Goal: Information Seeking & Learning: Learn about a topic

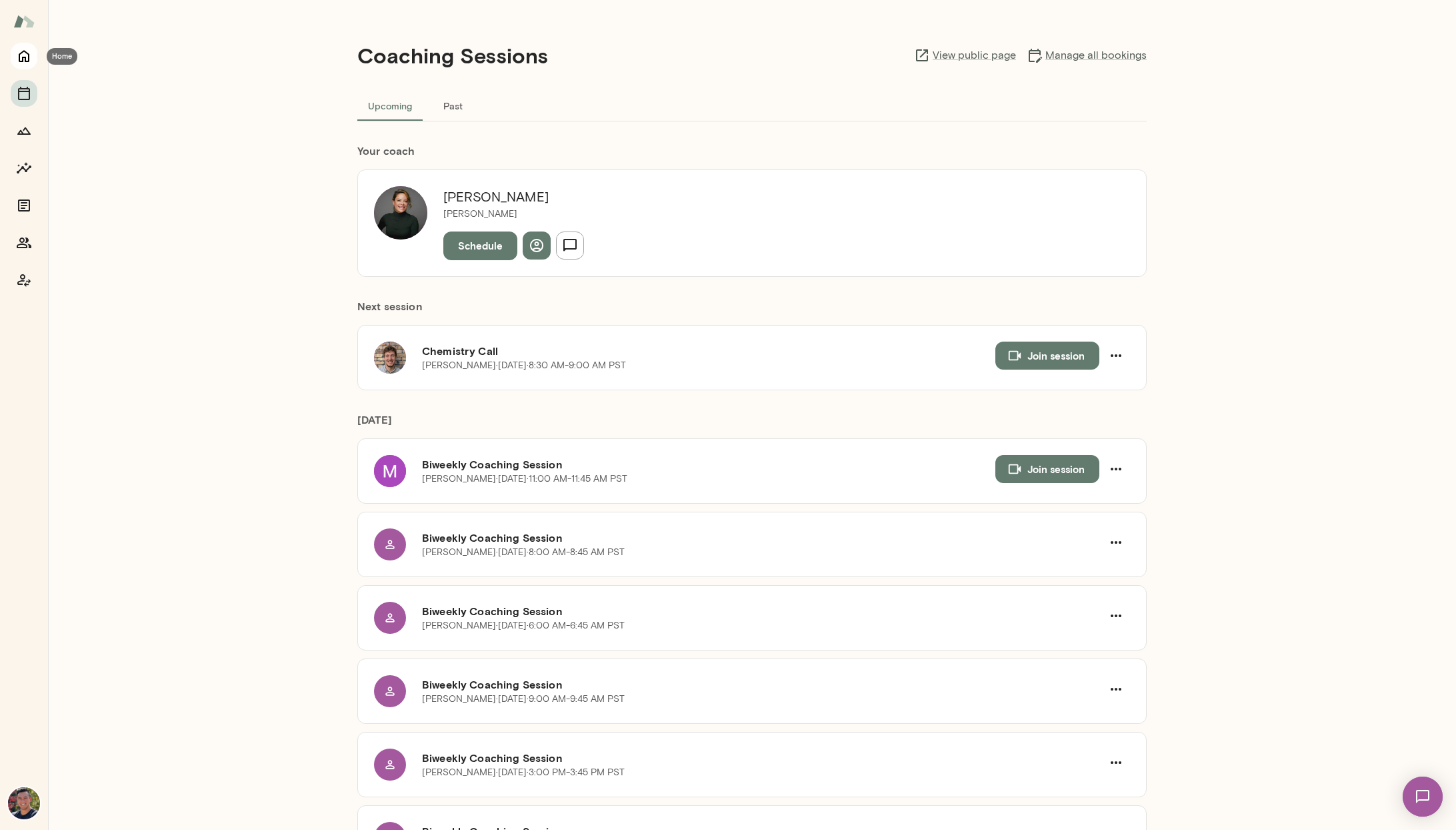
click at [18, 61] on icon "Home" at bounding box center [23, 56] width 16 height 16
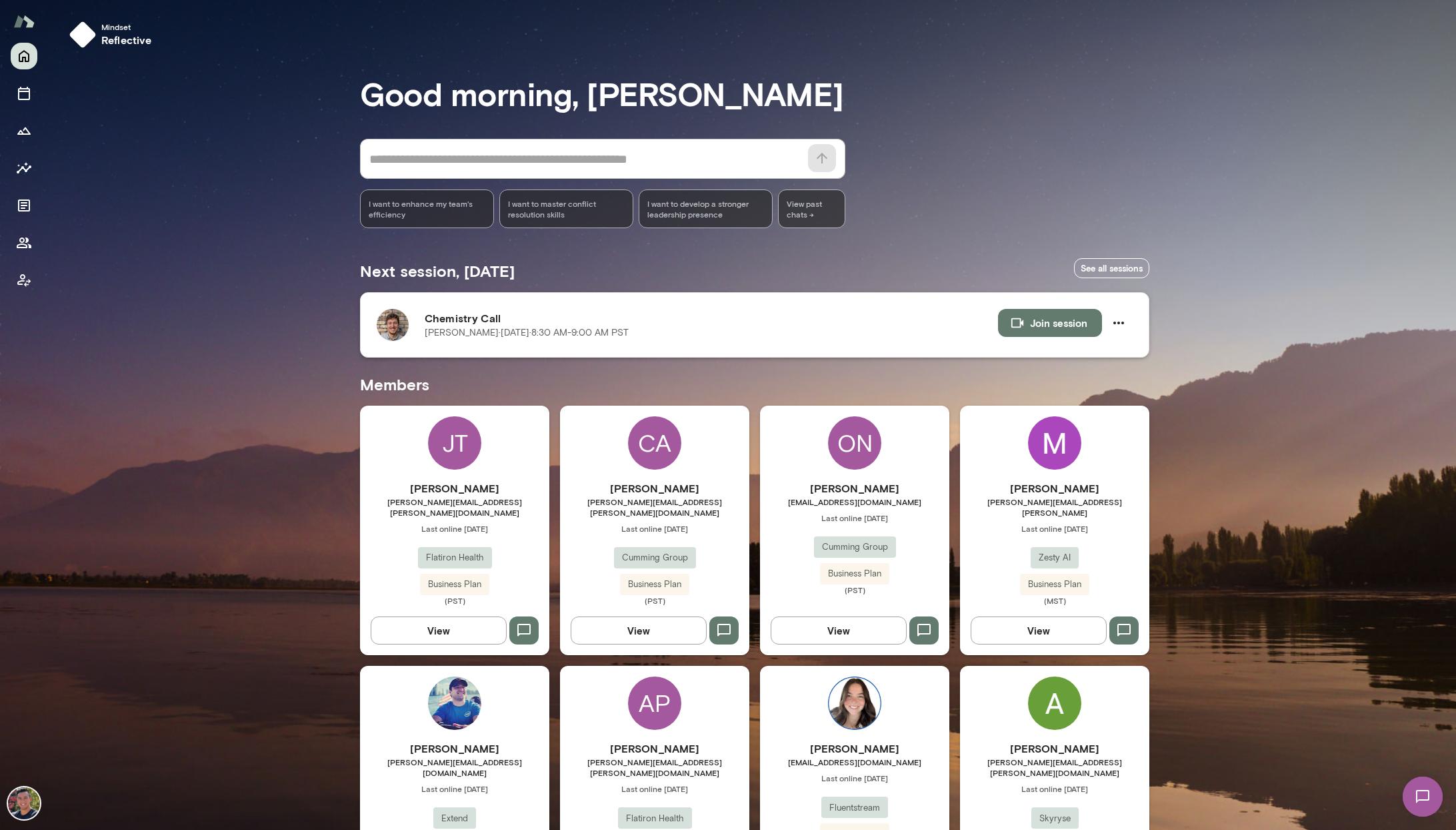
click at [452, 334] on p "[PERSON_NAME][DATE] · 8:30 AM-9:00 AM PST" at bounding box center [526, 333] width 204 height 14
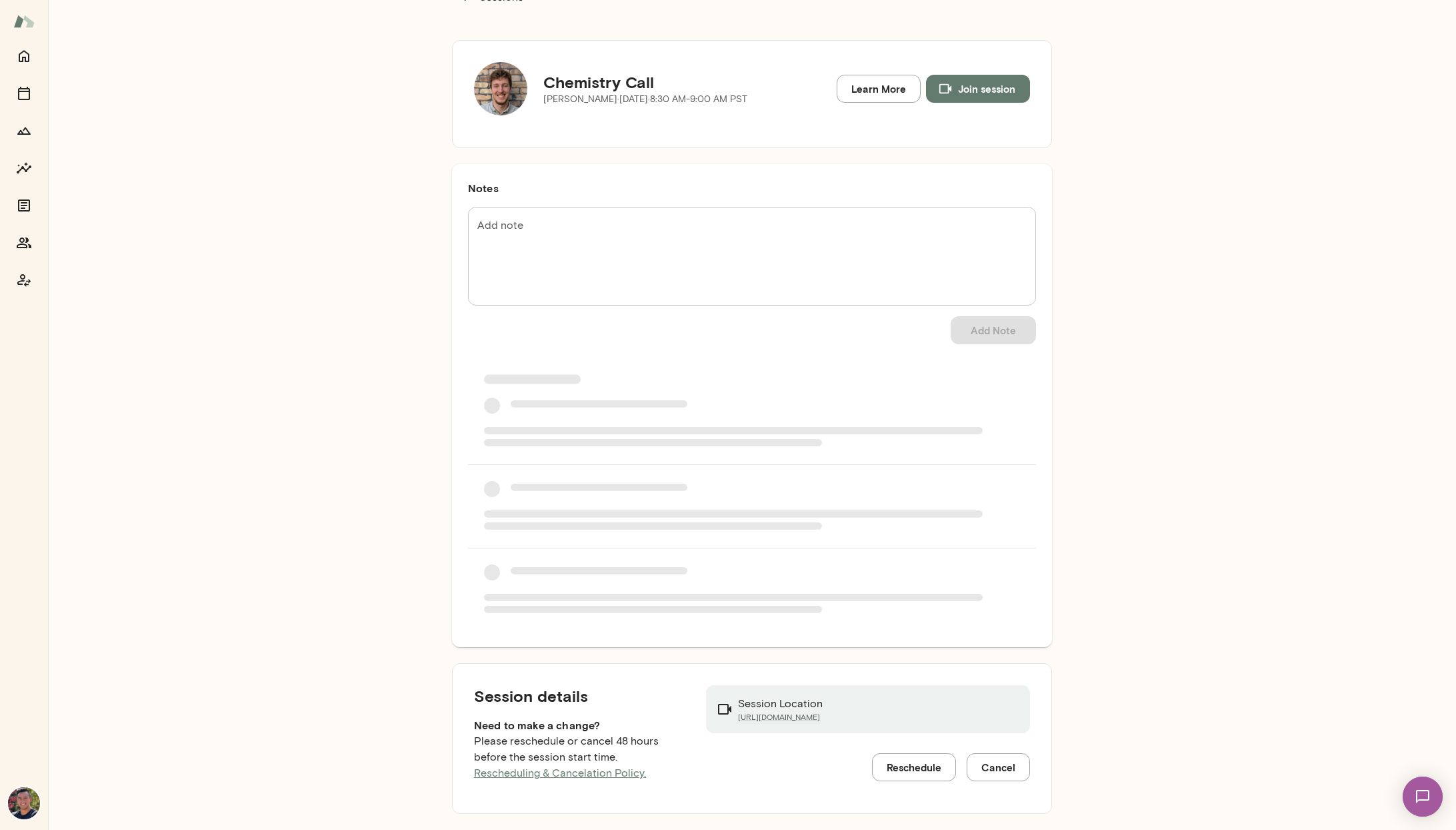
scroll to position [46, 0]
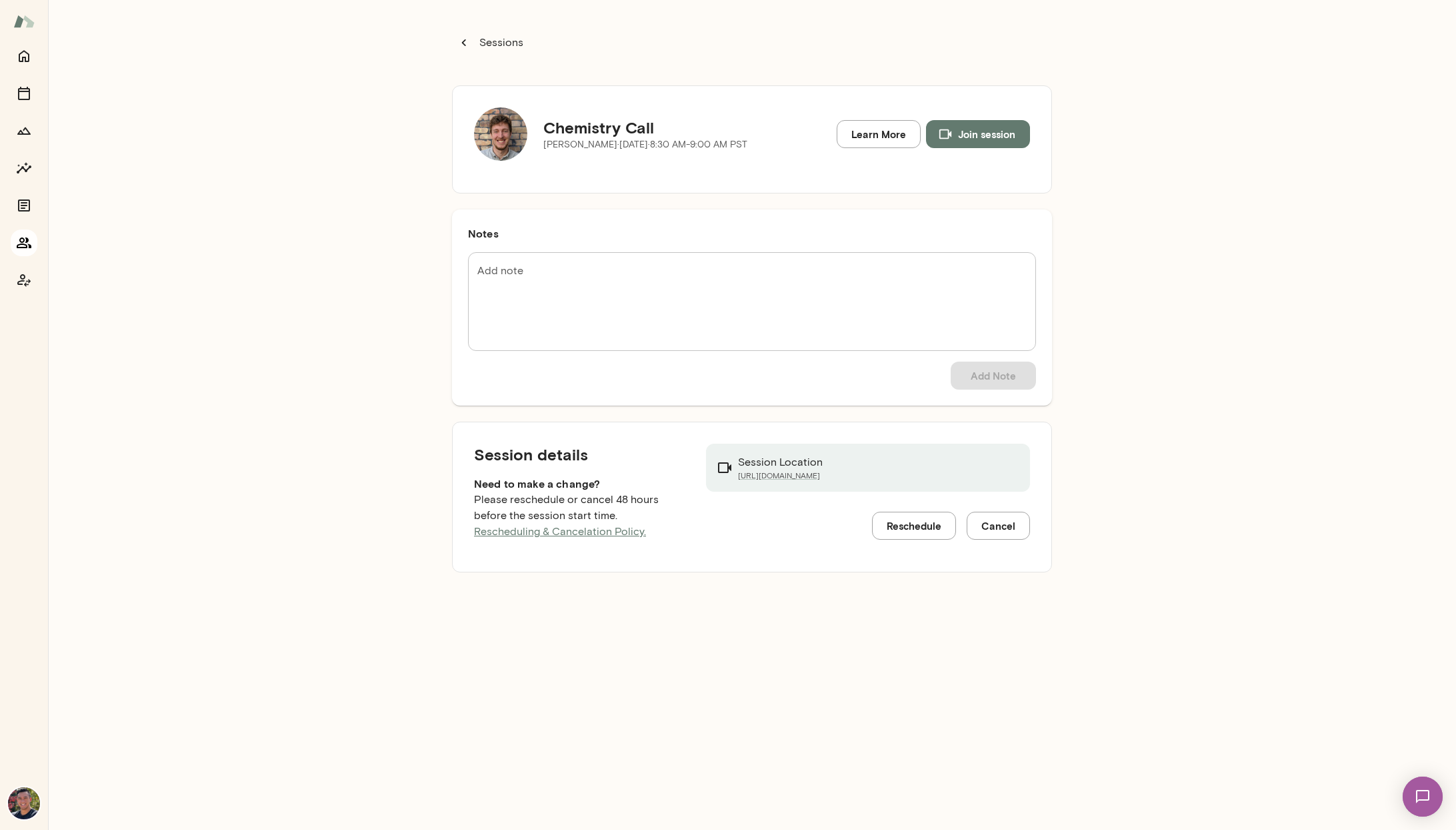
click at [22, 236] on icon "Members" at bounding box center [23, 243] width 16 height 16
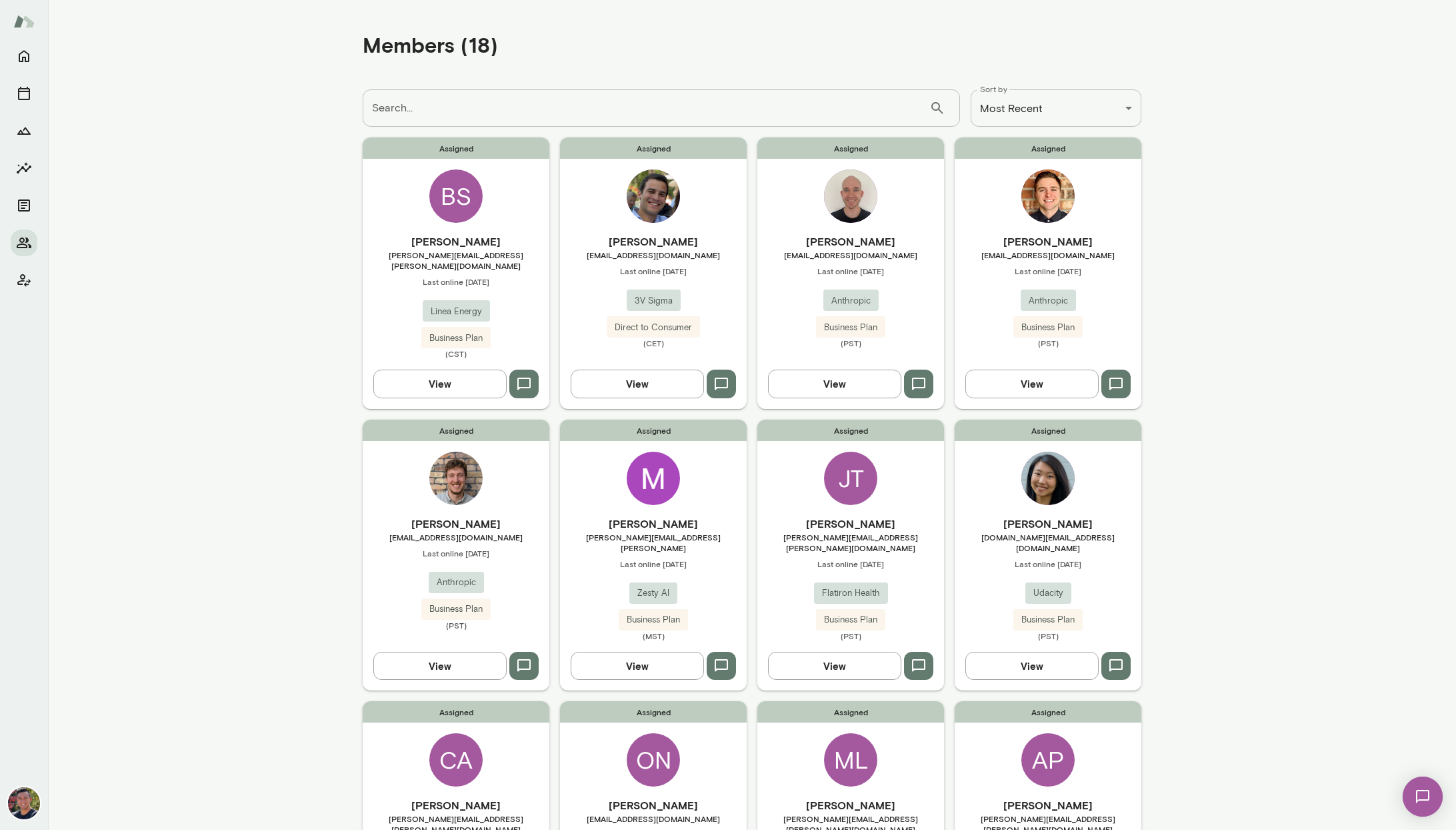
click at [432, 652] on button "View" at bounding box center [439, 665] width 133 height 28
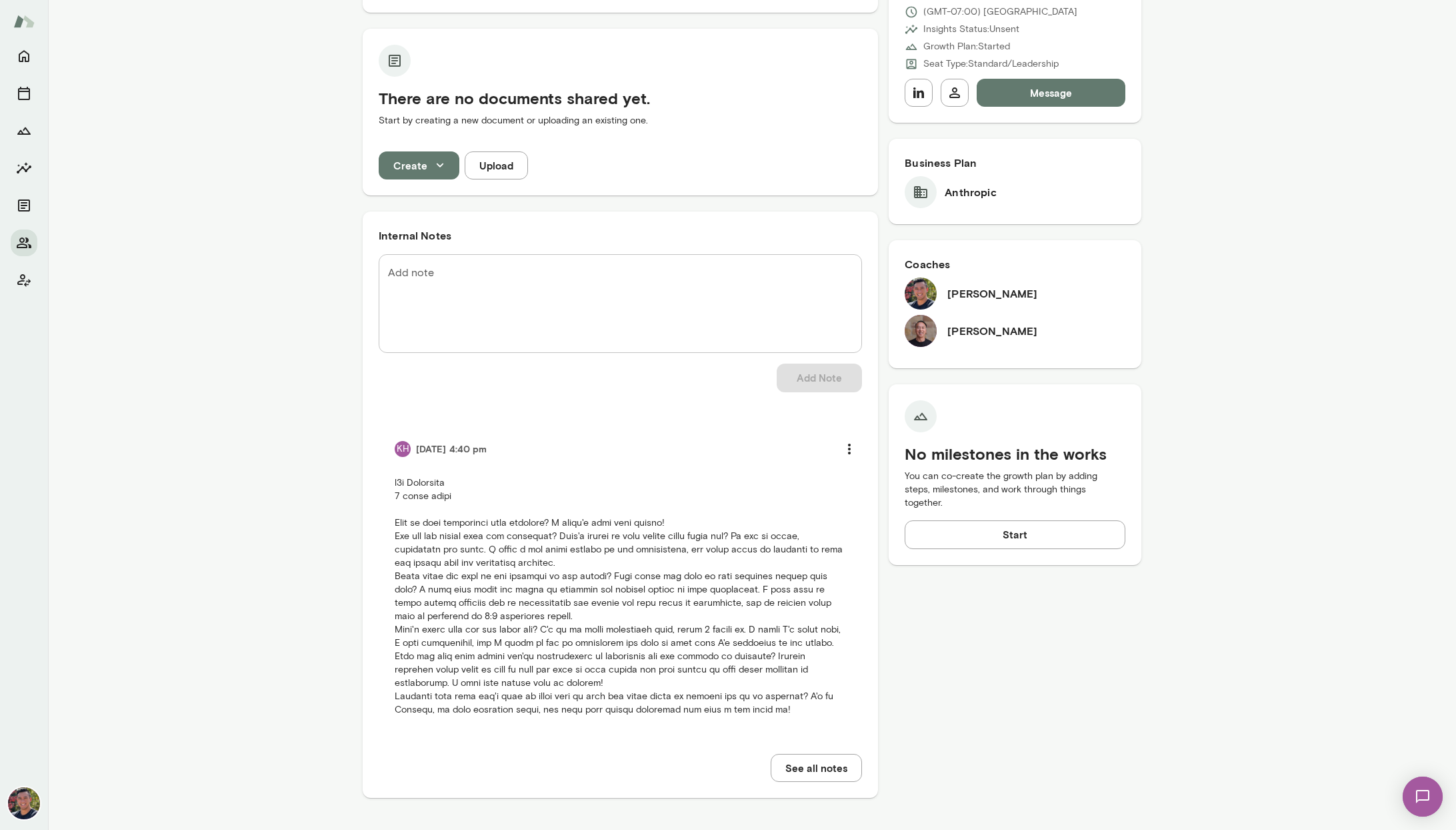
scroll to position [223, 0]
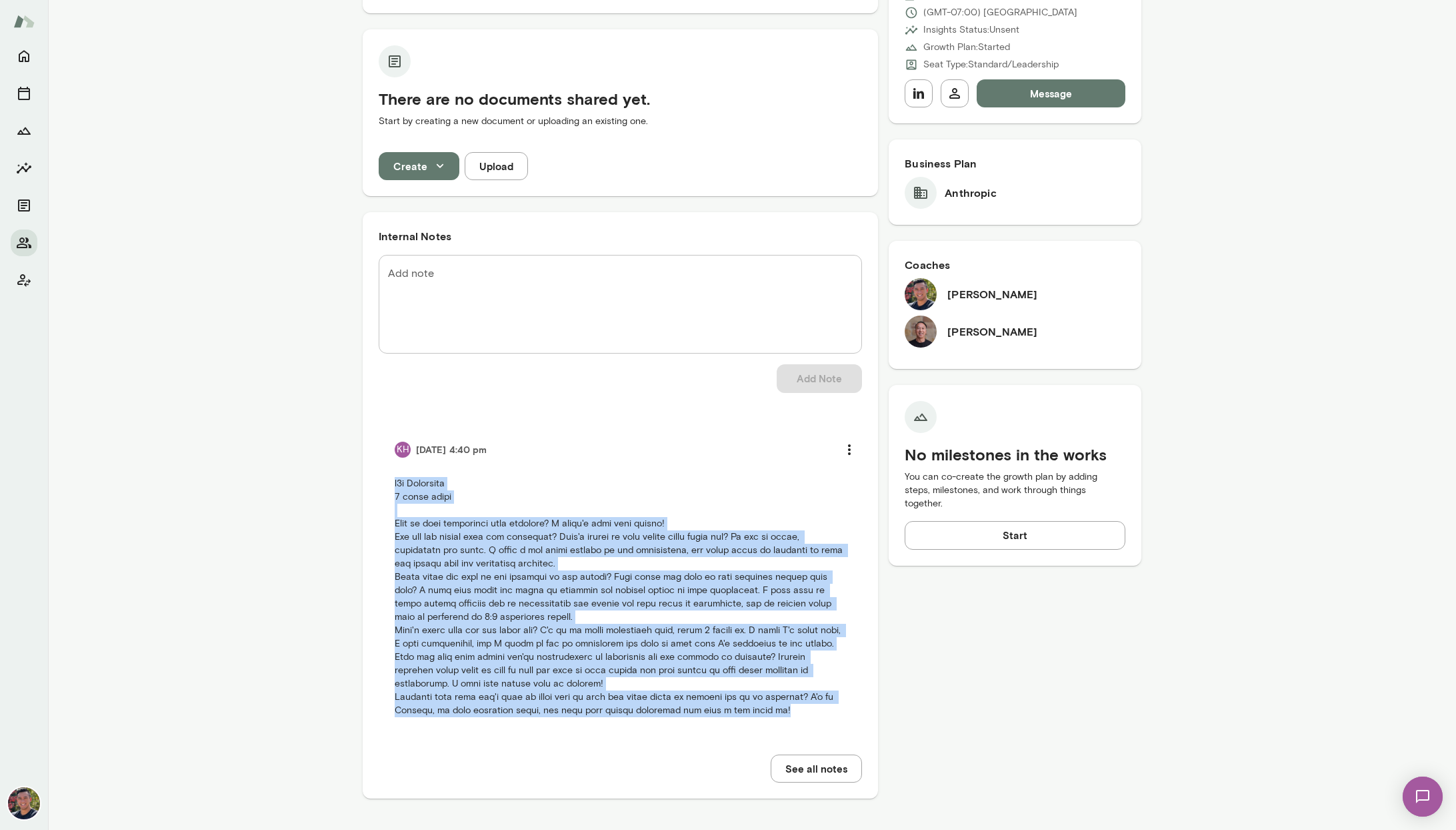
drag, startPoint x: 765, startPoint y: 716, endPoint x: 371, endPoint y: 485, distance: 456.7
click at [371, 485] on div "Internal Notes Add note * Add note Add Note KH [DATE] 4:40 pm See all notes" at bounding box center [619, 506] width 515 height 586
copy p "b2b Anthropic 3 month trial What is your experience with coaching? I haven't do…"
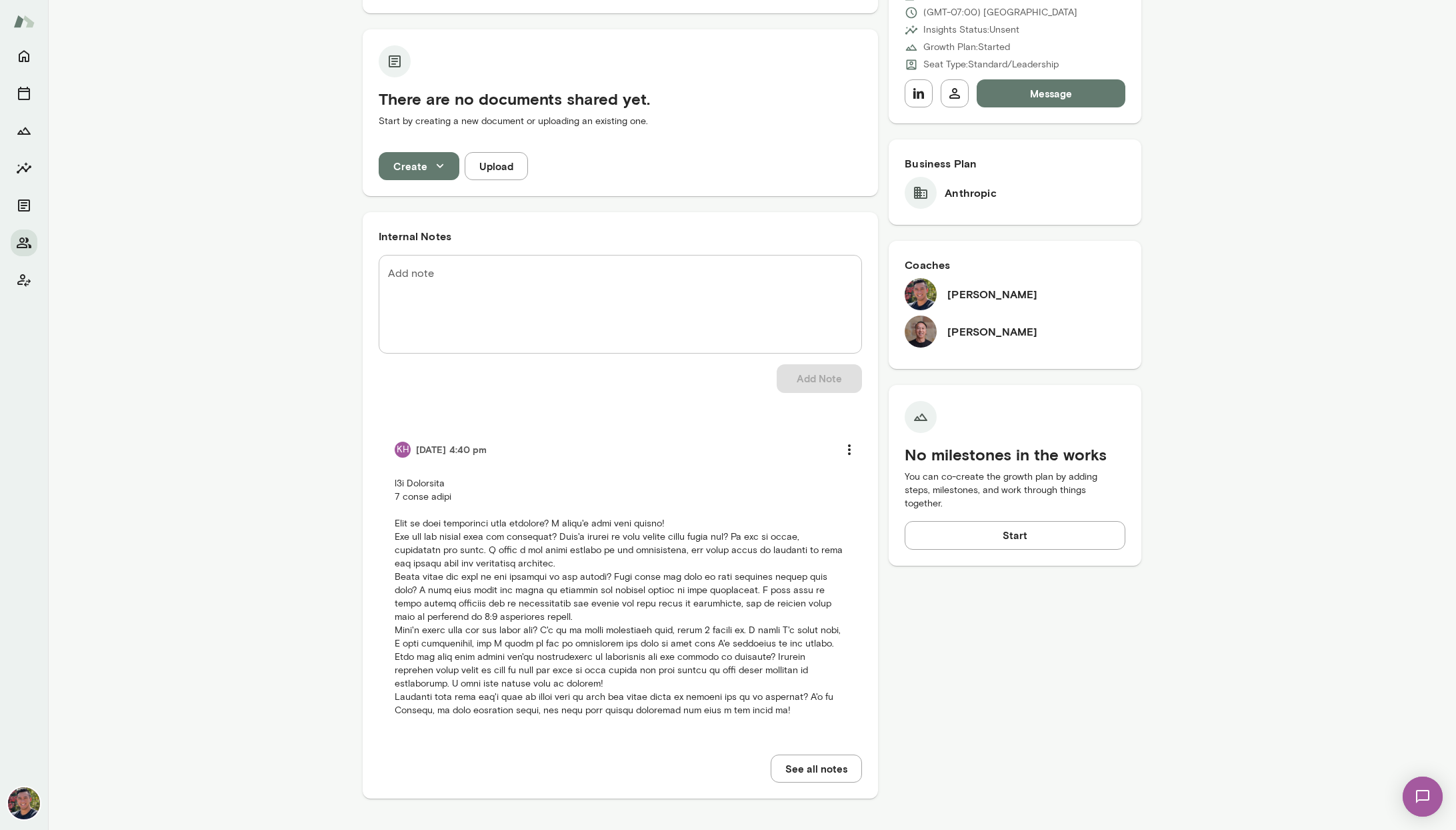
click at [348, 541] on div "Next session in 42 minutes Chemistry Call [PERSON_NAME][DATE] · 8:30 AM-9:00 AM…" at bounding box center [752, 365] width 1408 height 929
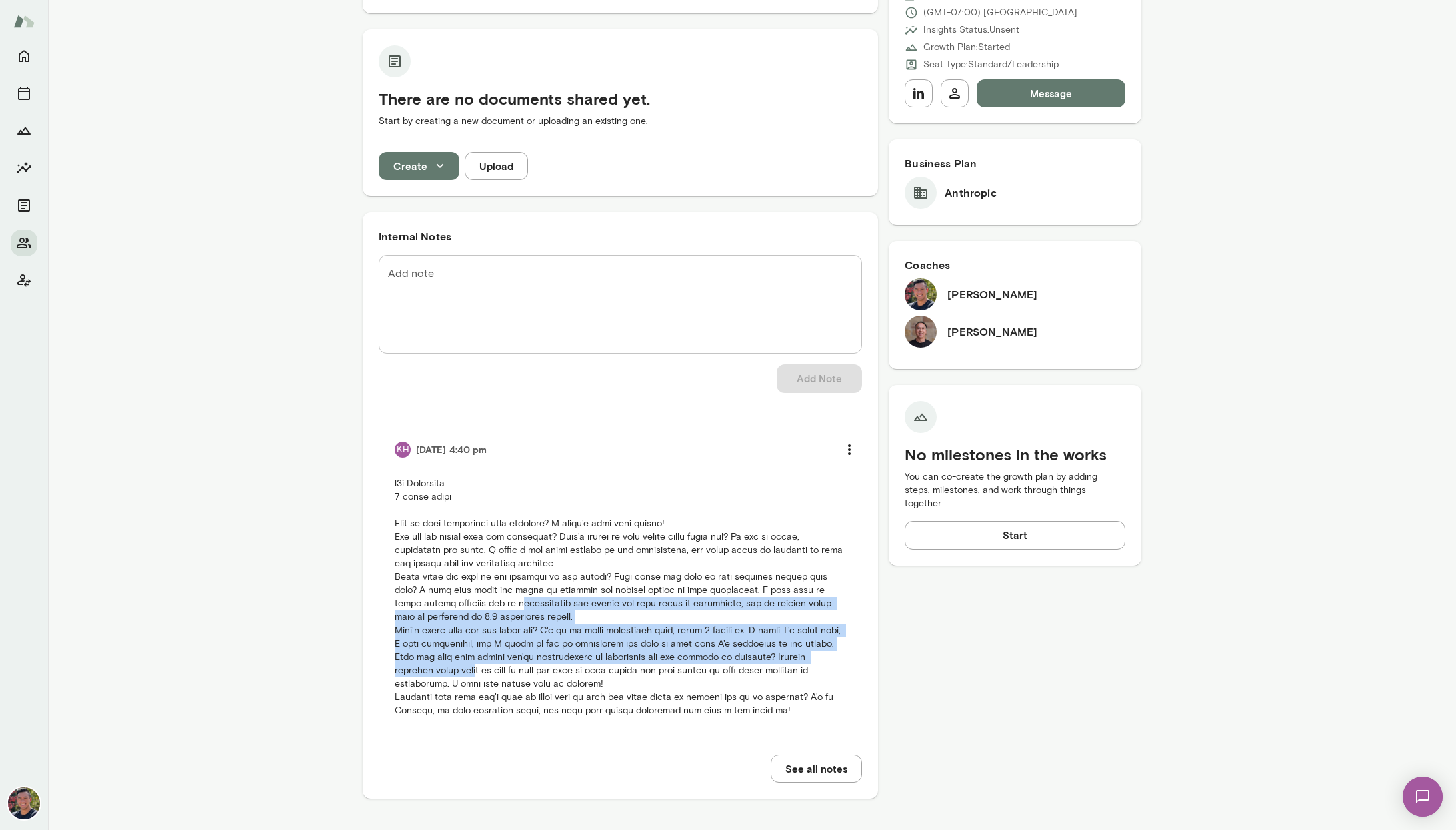
drag, startPoint x: 466, startPoint y: 608, endPoint x: 481, endPoint y: 669, distance: 62.8
click at [481, 669] on p at bounding box center [619, 596] width 451 height 240
click at [480, 669] on p at bounding box center [619, 596] width 451 height 240
